Goal: Navigation & Orientation: Find specific page/section

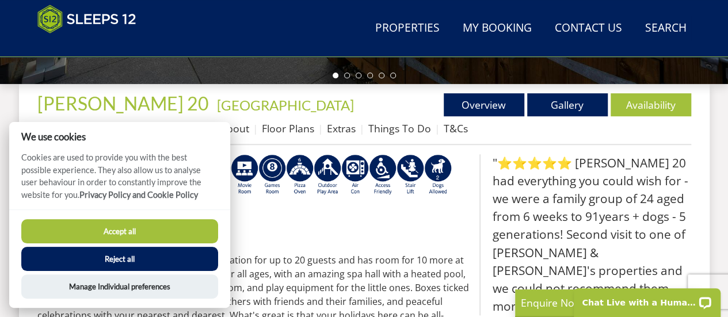
scroll to position [425, 0]
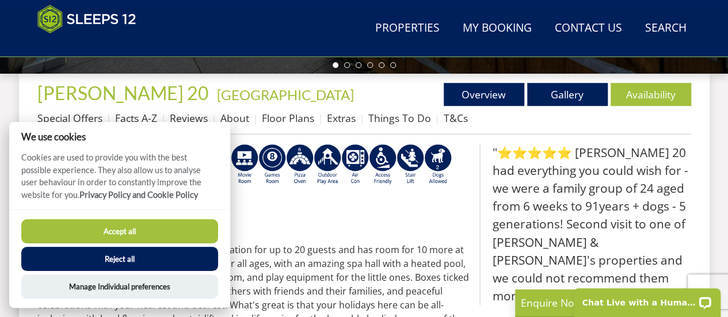
click at [129, 234] on button "Accept all" at bounding box center [119, 231] width 197 height 24
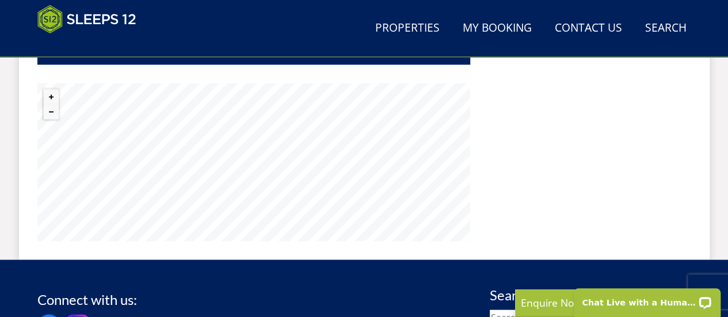
scroll to position [960, 0]
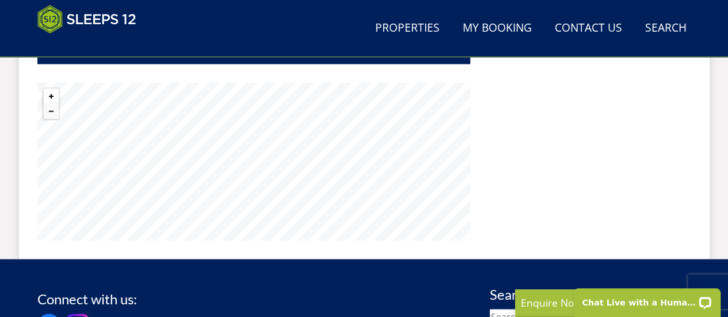
click at [45, 89] on button "Zoom in" at bounding box center [51, 96] width 15 height 15
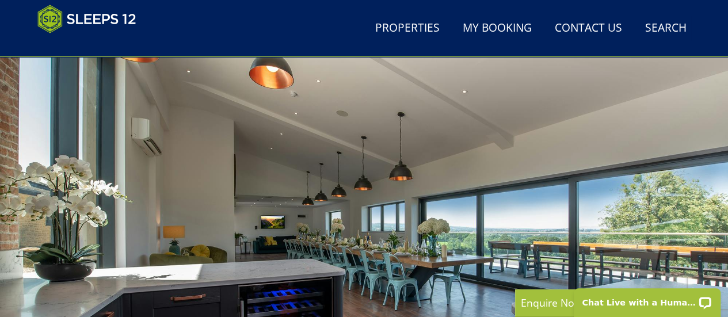
scroll to position [0, 0]
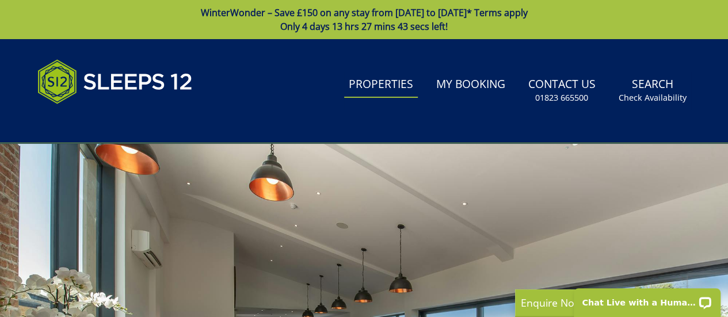
click at [408, 93] on link "Properties" at bounding box center [381, 85] width 74 height 26
